Goal: Task Accomplishment & Management: Use online tool/utility

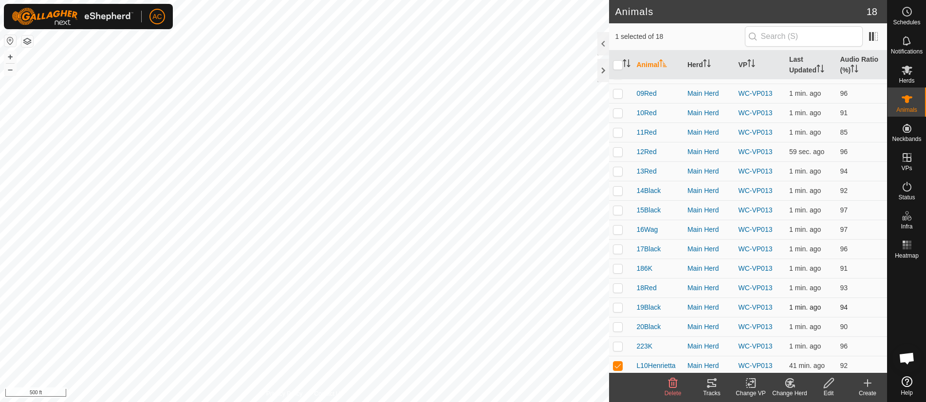
scroll to position [57, 0]
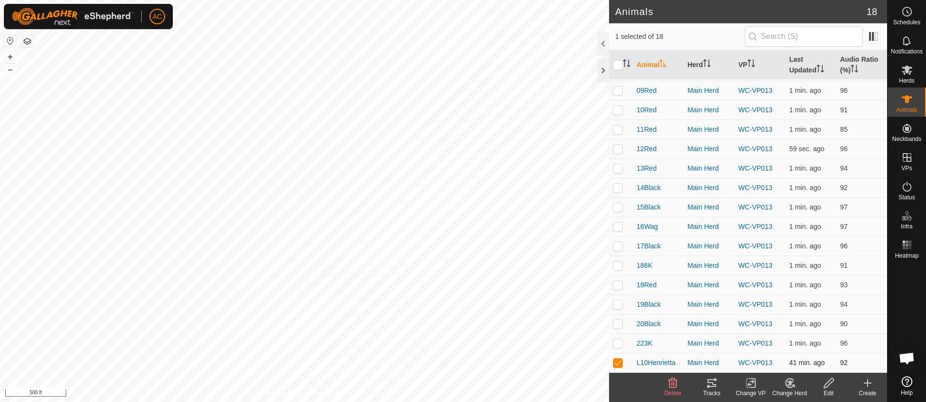
click at [619, 366] on p-checkbox at bounding box center [618, 363] width 10 height 8
checkbox input "false"
click at [616, 188] on p-checkbox at bounding box center [618, 186] width 10 height 8
click at [711, 390] on div "Tracks" at bounding box center [711, 393] width 39 height 9
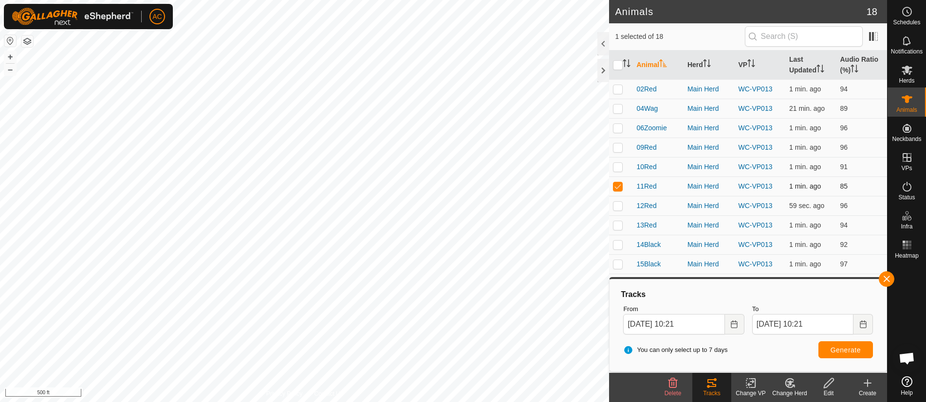
click at [618, 186] on p-checkbox at bounding box center [618, 186] width 10 height 8
checkbox input "false"
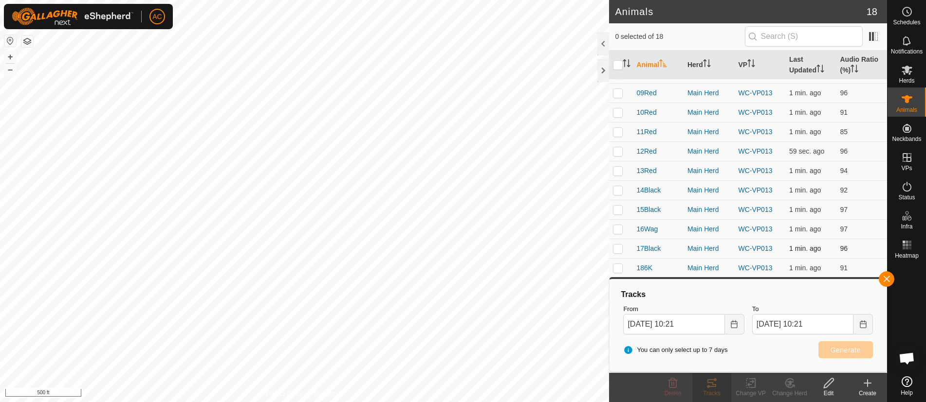
scroll to position [57, 0]
click at [887, 281] on button "button" at bounding box center [886, 280] width 16 height 16
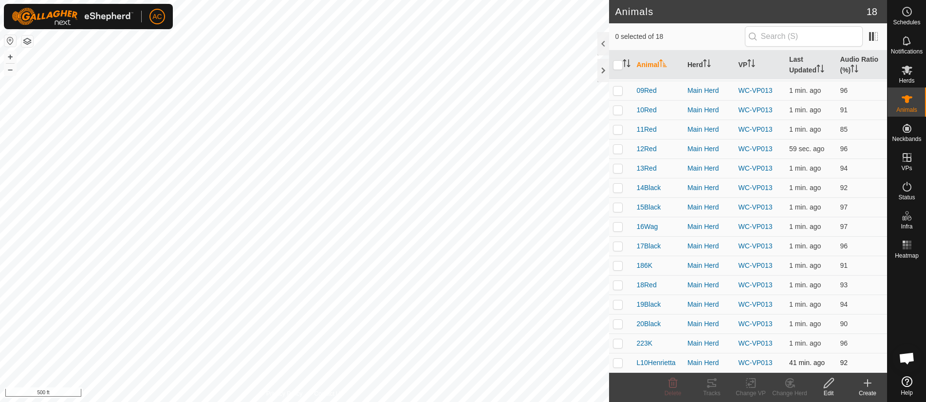
click at [619, 365] on p-checkbox at bounding box center [618, 363] width 10 height 8
checkbox input "true"
click at [712, 386] on icon at bounding box center [711, 384] width 9 height 8
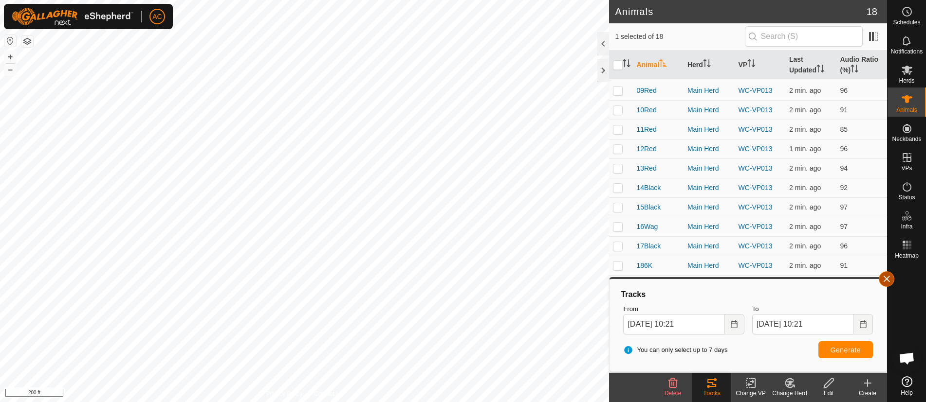
click at [881, 280] on button "button" at bounding box center [886, 280] width 16 height 16
